Goal: Contribute content: Contribute content

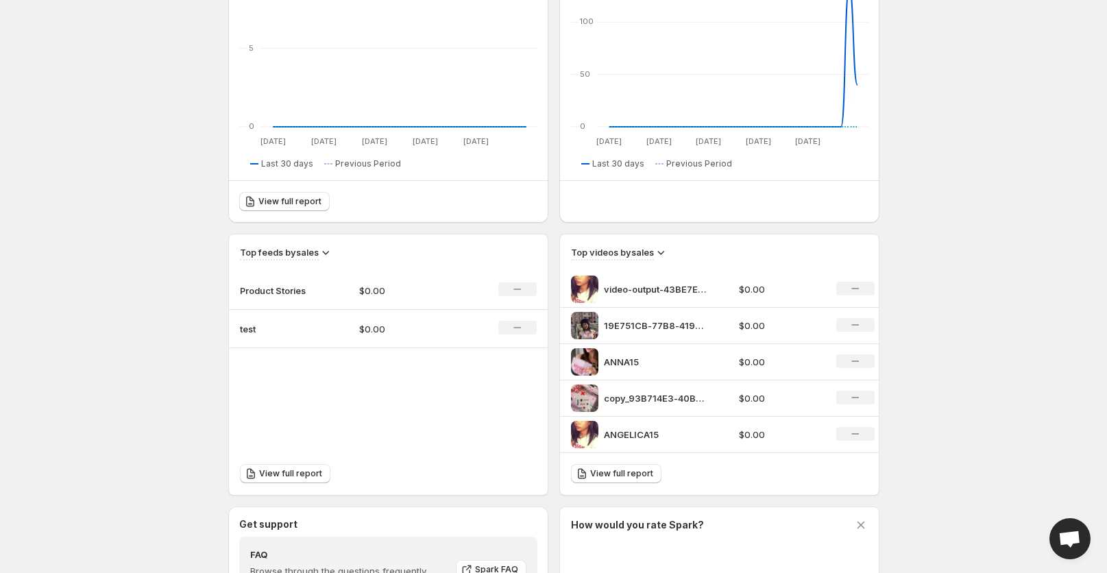
scroll to position [354, 0]
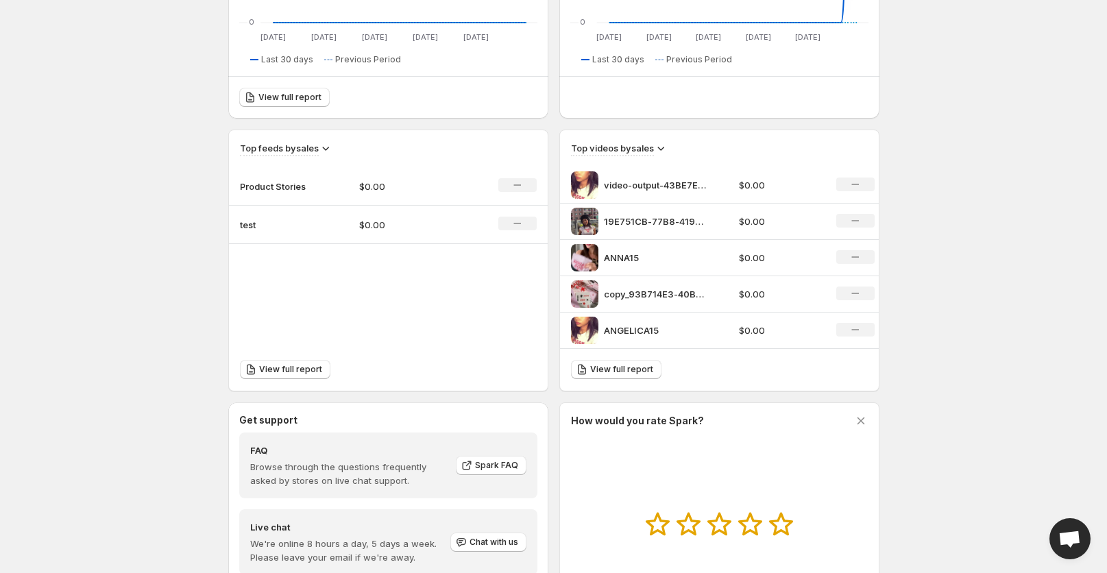
click at [385, 183] on p "$0.00" at bounding box center [407, 187] width 97 height 14
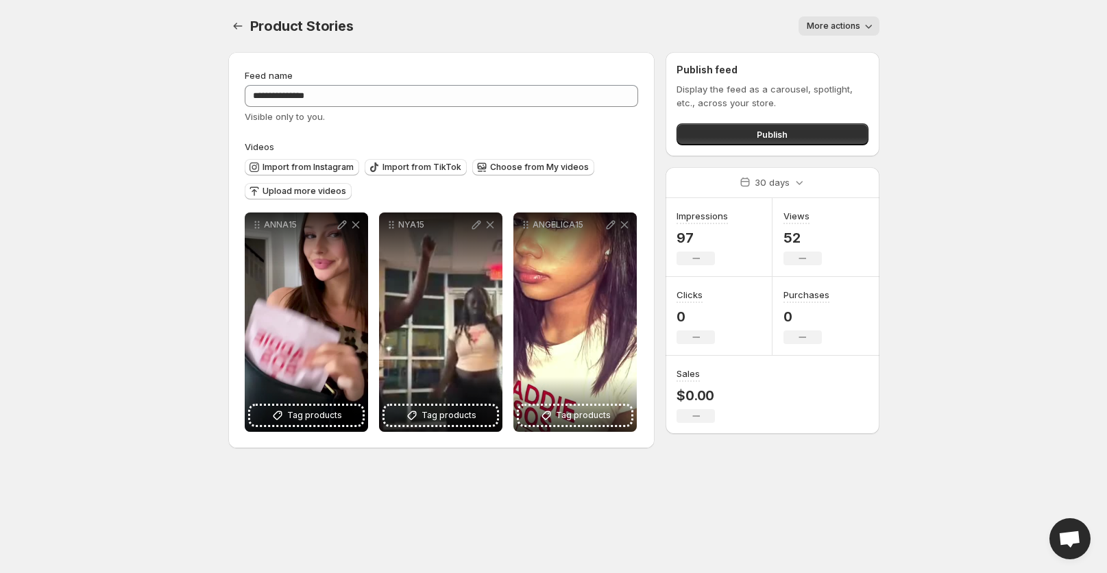
click at [228, 23] on div at bounding box center [239, 25] width 22 height 19
click at [233, 26] on icon "Settings" at bounding box center [237, 26] width 9 height 7
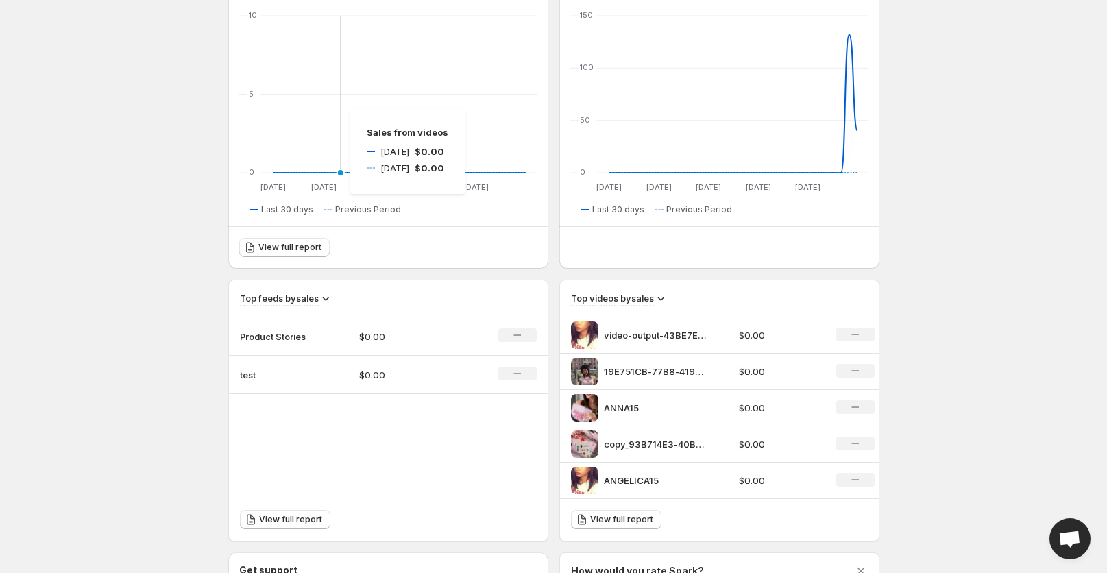
scroll to position [290, 0]
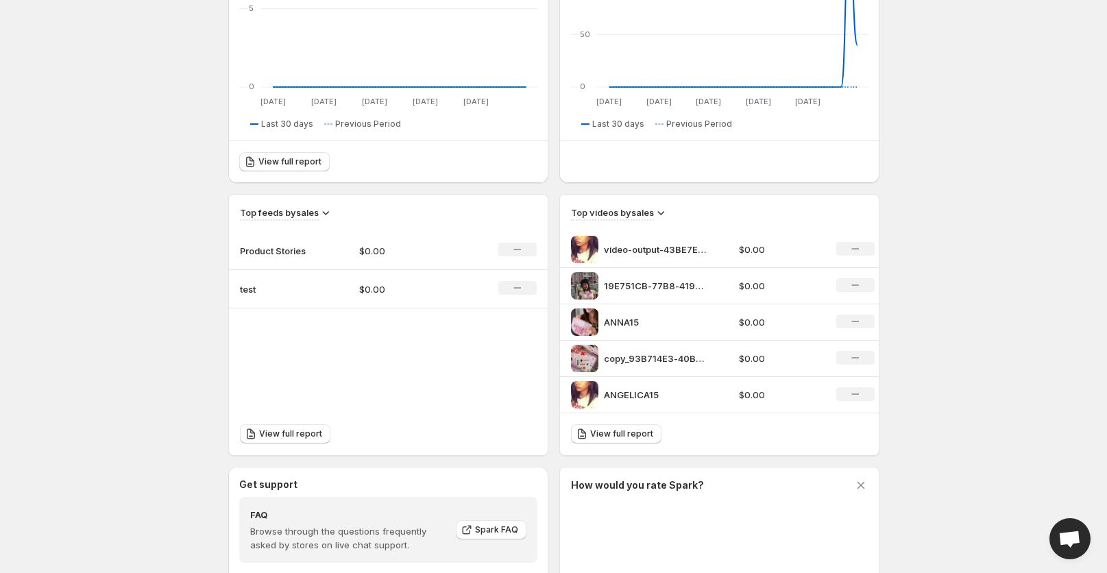
click at [432, 249] on p "$0.00" at bounding box center [407, 251] width 97 height 14
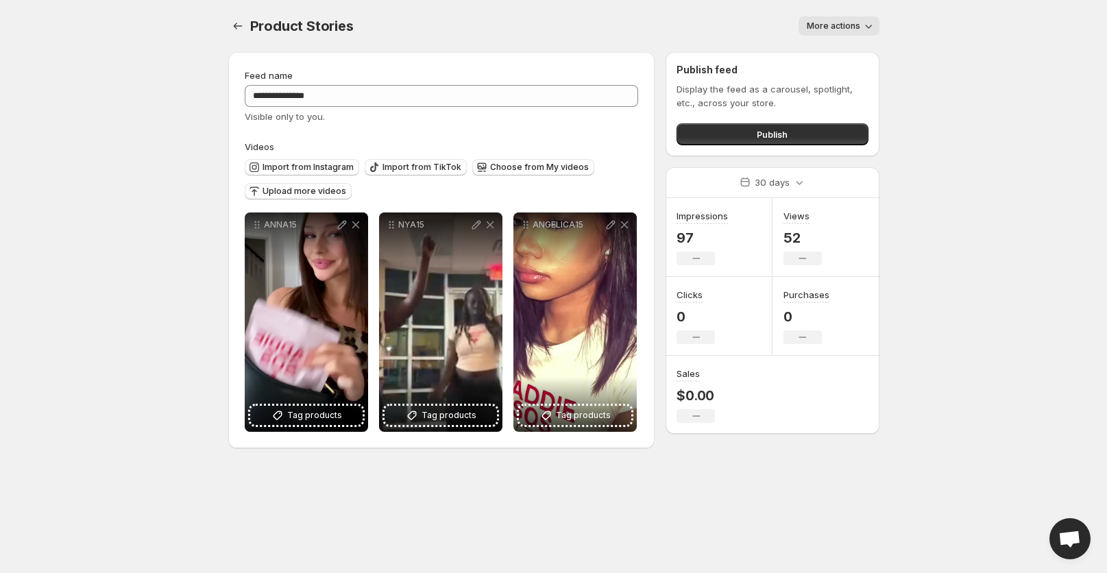
click at [837, 32] on button "More actions" at bounding box center [838, 25] width 81 height 19
click at [648, 40] on div "Product Stories. This page is ready Product Stories More actions More actions M…" at bounding box center [553, 26] width 651 height 52
click at [246, 25] on button "Settings" at bounding box center [237, 25] width 19 height 19
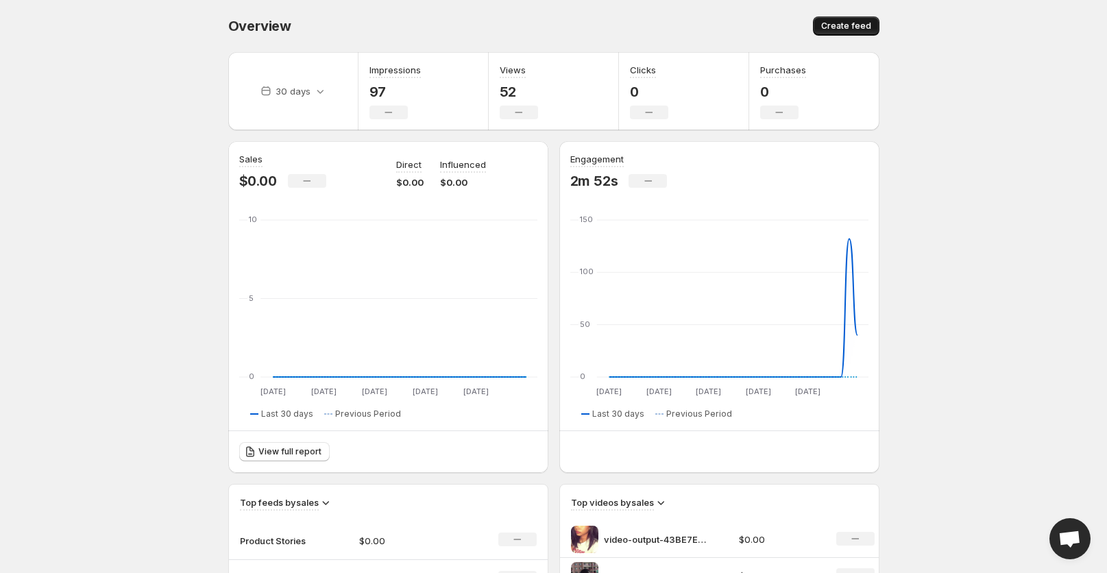
click at [857, 22] on span "Create feed" at bounding box center [846, 26] width 50 height 11
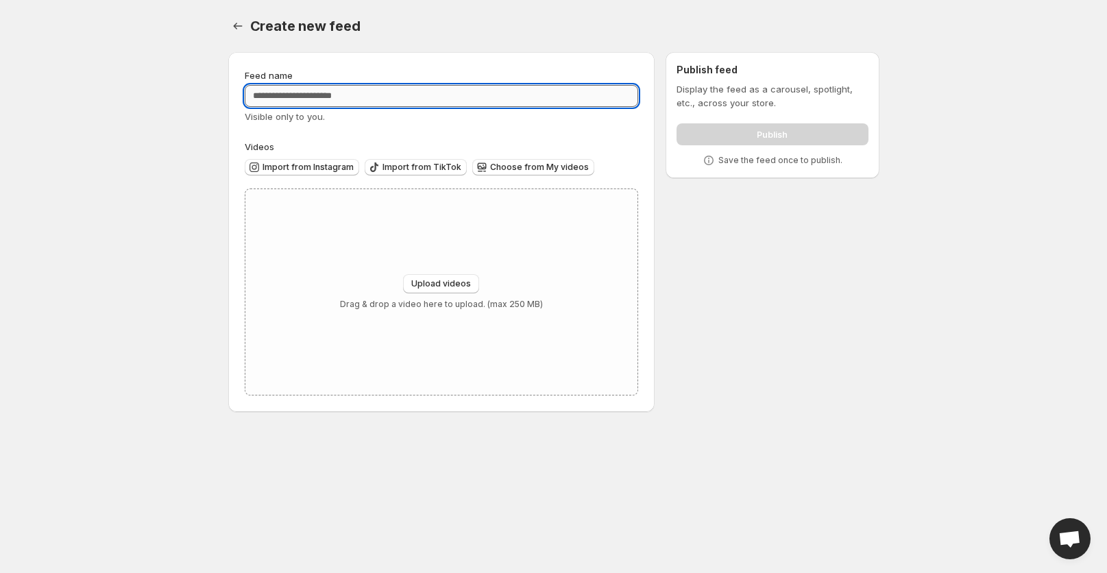
click at [432, 102] on input "Feed name" at bounding box center [442, 96] width 394 height 22
type input "*********"
click at [486, 159] on button "Choose from My videos" at bounding box center [533, 167] width 122 height 16
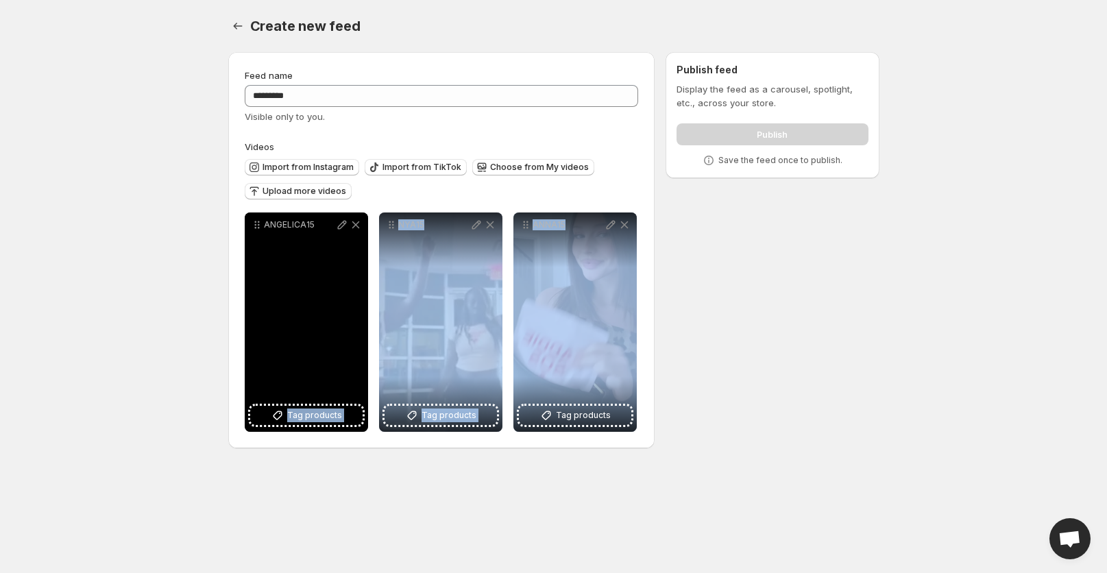
drag, startPoint x: 596, startPoint y: 299, endPoint x: 307, endPoint y: 297, distance: 288.5
click at [307, 298] on div "**********" at bounding box center [441, 321] width 392 height 219
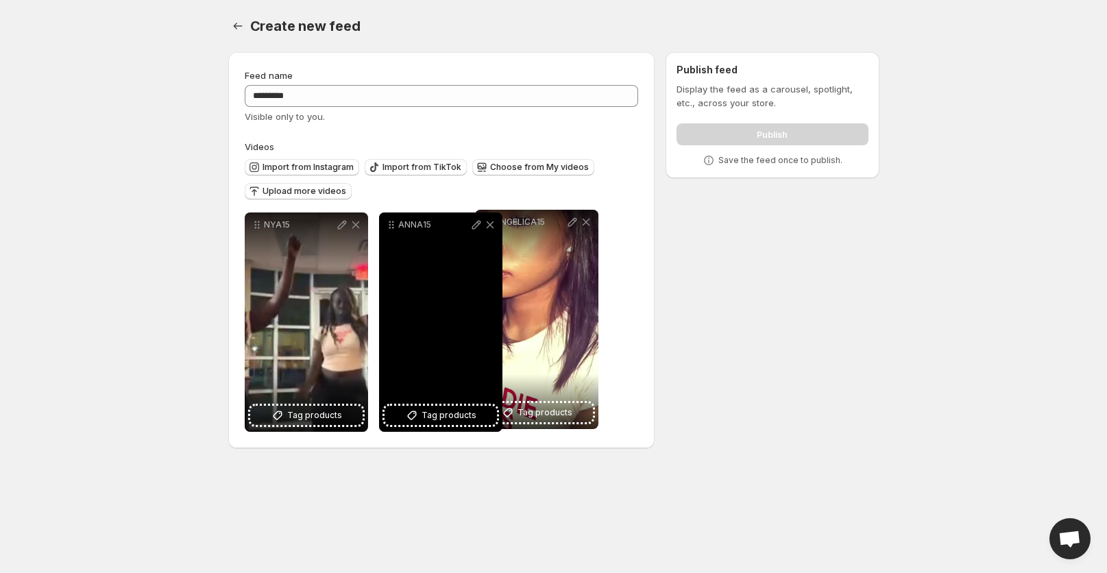
drag, startPoint x: 258, startPoint y: 223, endPoint x: 488, endPoint y: 220, distance: 230.3
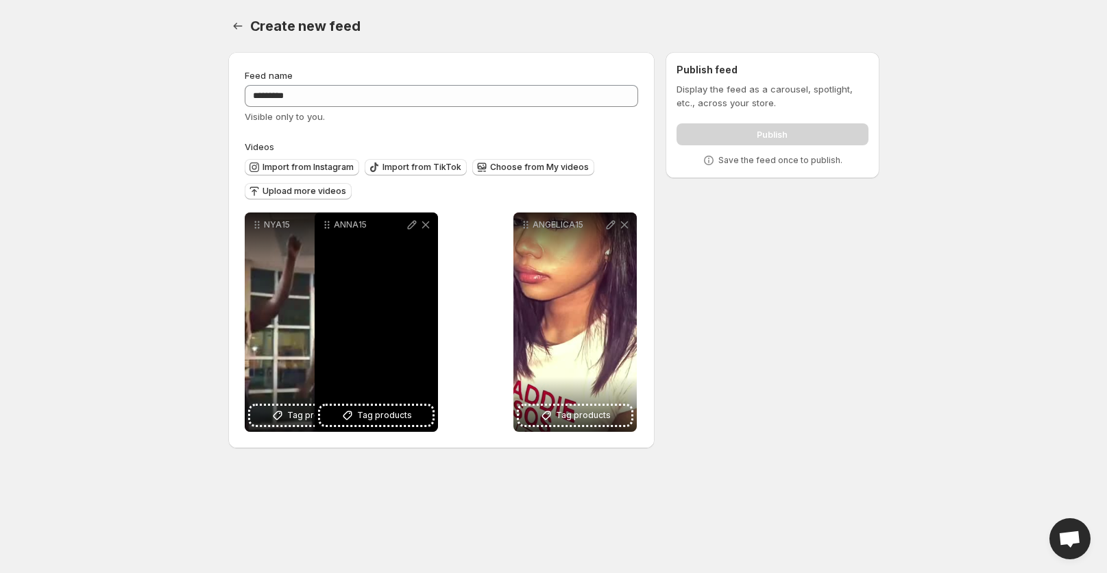
drag, startPoint x: 392, startPoint y: 224, endPoint x: 286, endPoint y: 222, distance: 105.6
click at [328, 224] on icon at bounding box center [329, 225] width 2 height 2
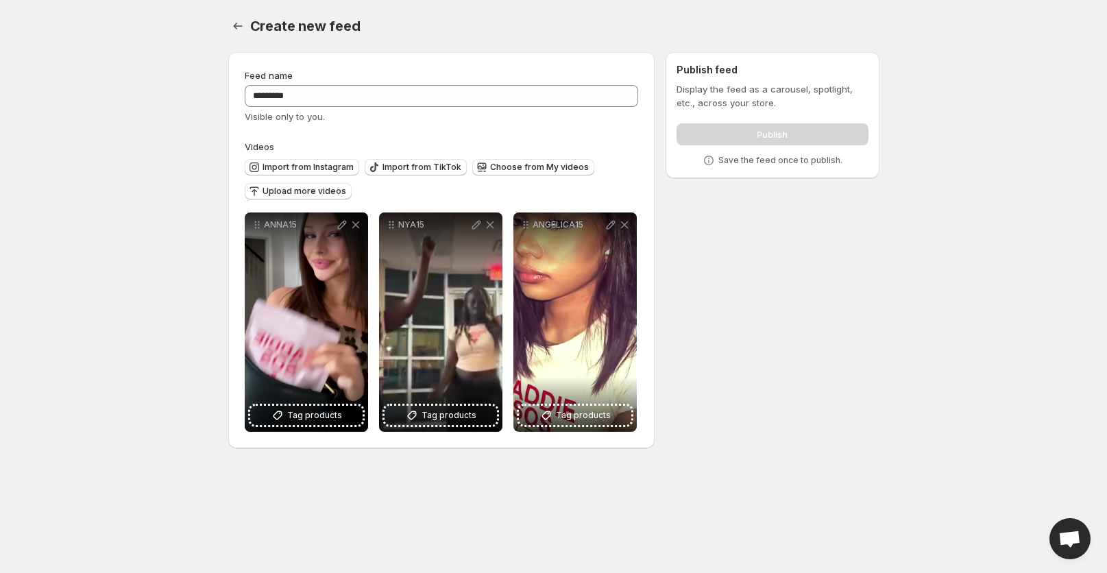
click at [567, 130] on div "**********" at bounding box center [442, 250] width 394 height 363
click at [524, 136] on div "**********" at bounding box center [442, 250] width 394 height 363
click at [548, 168] on span "Choose from My videos" at bounding box center [539, 167] width 99 height 11
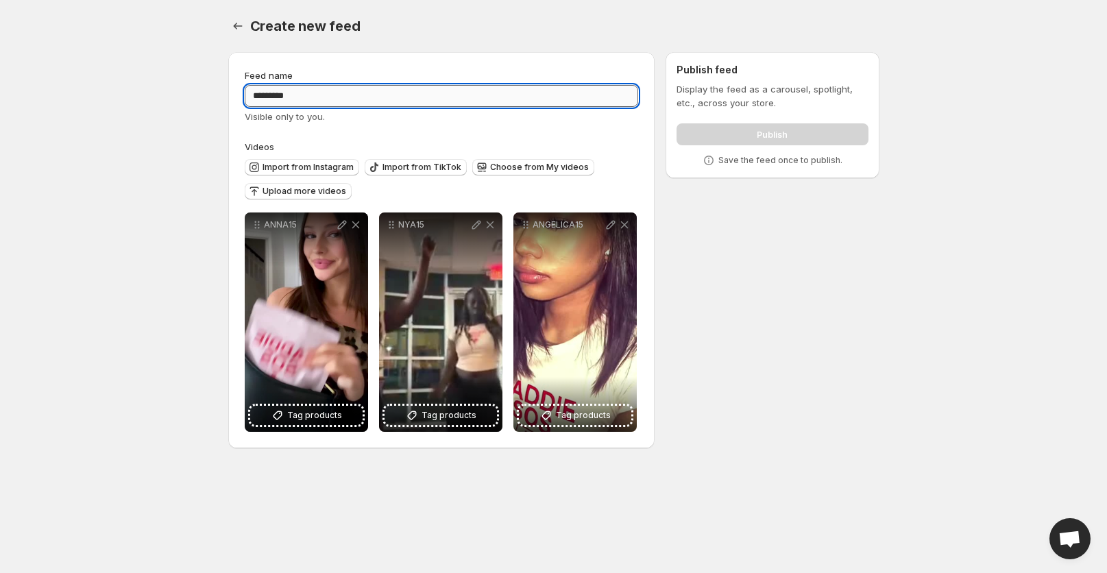
click at [432, 101] on input "*********" at bounding box center [442, 96] width 394 height 22
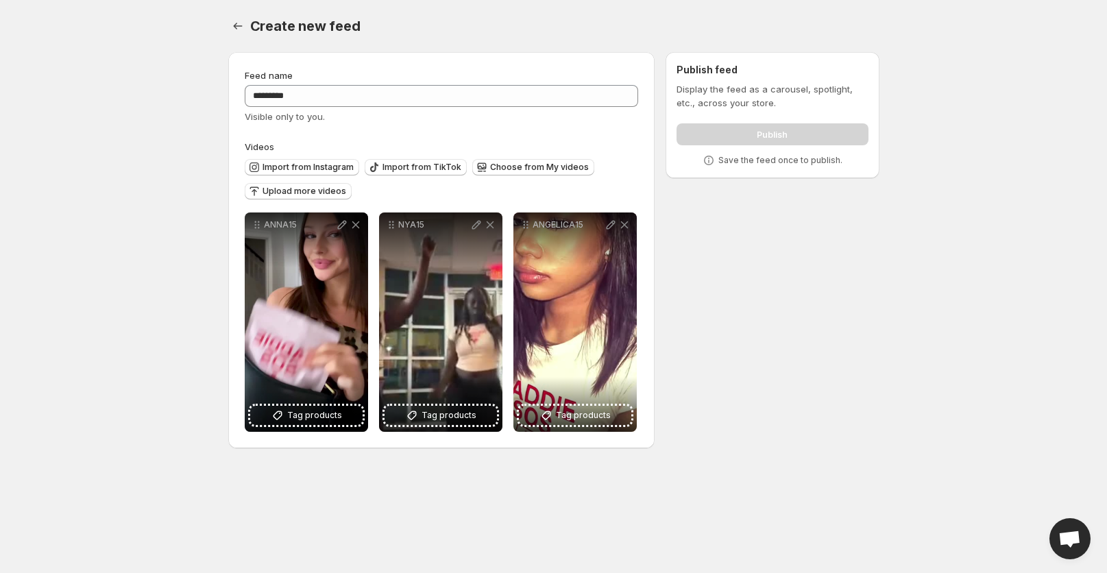
click at [409, 195] on div "Import from Instagram Import from TikTok Choose from My videos Upload more vide…" at bounding box center [439, 178] width 400 height 48
click at [743, 147] on div "Display the feed as a carousel, spotlight, etc., across your store. Publish Sav…" at bounding box center [771, 124] width 191 height 85
click at [740, 143] on div "Publish" at bounding box center [771, 131] width 191 height 27
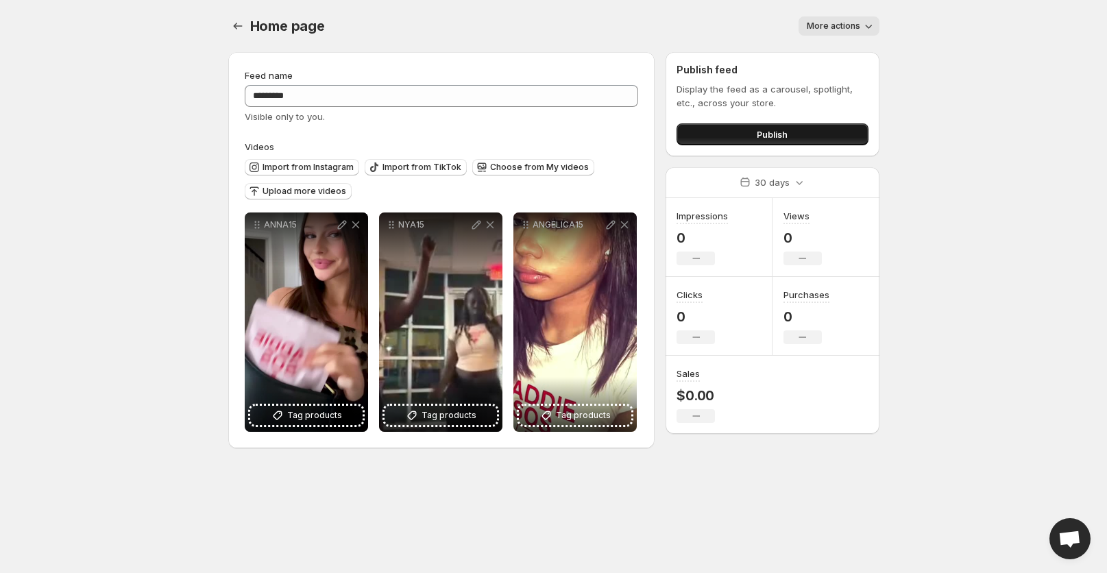
click at [783, 137] on span "Publish" at bounding box center [772, 134] width 31 height 14
